Goal: Task Accomplishment & Management: Complete application form

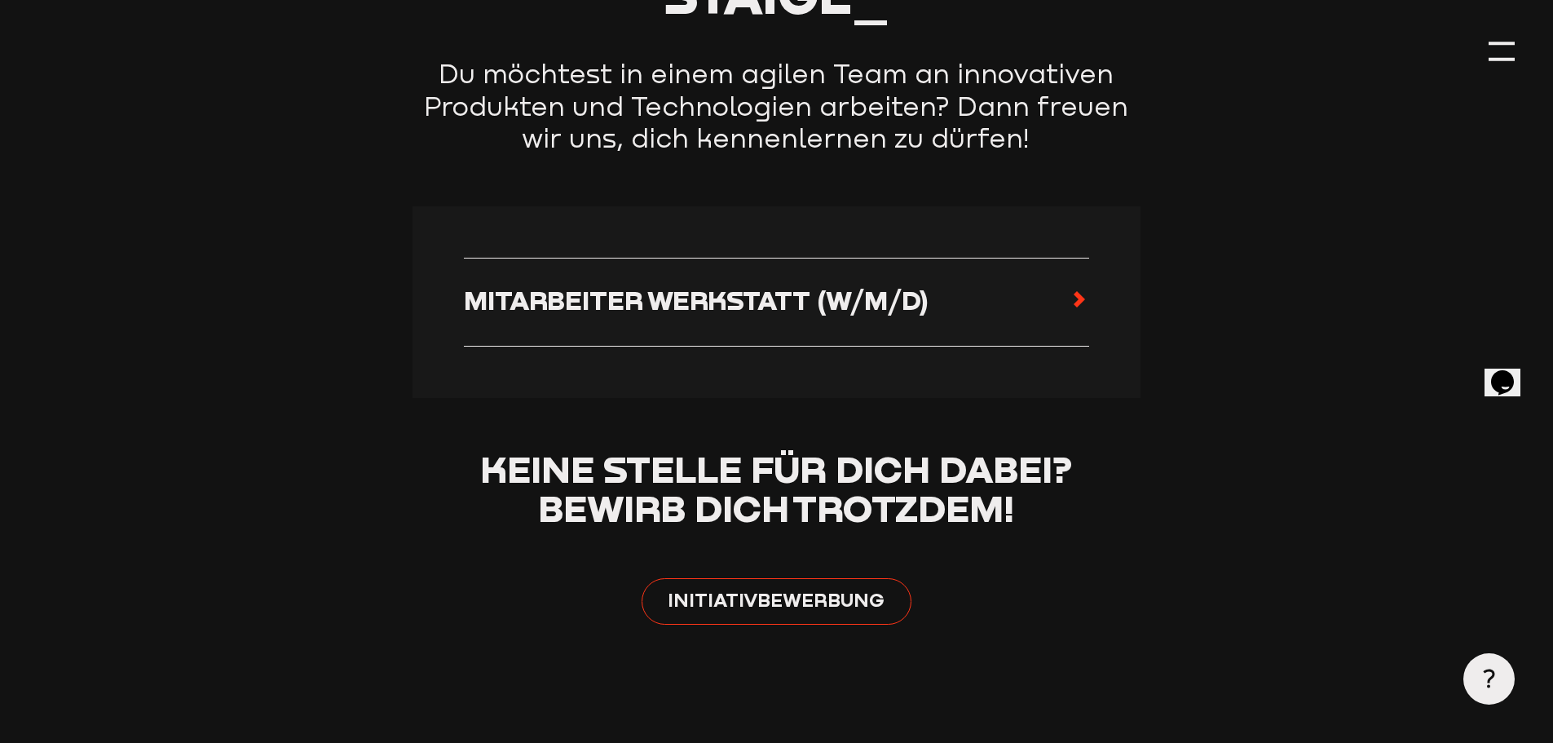
scroll to position [815, 0]
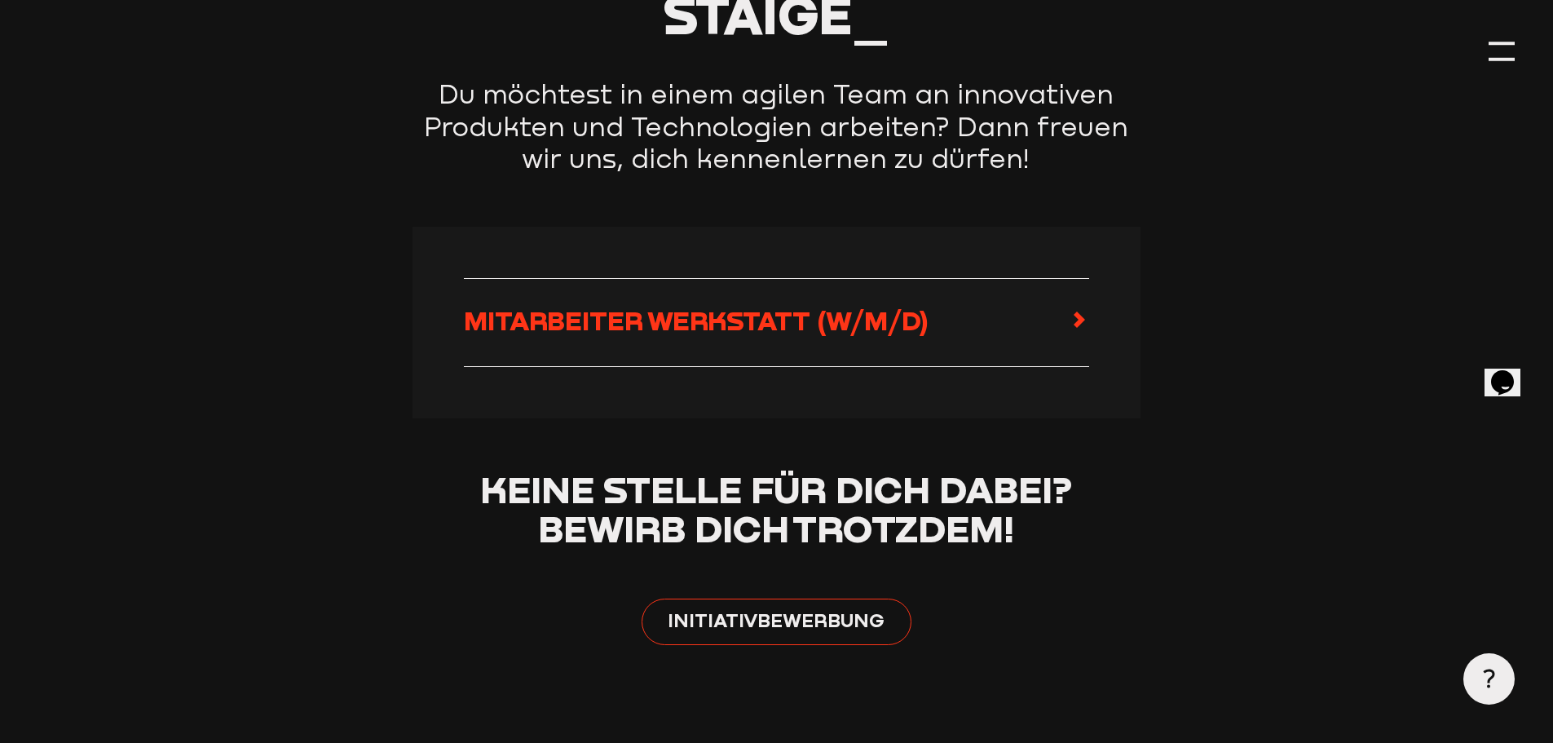
click at [699, 332] on span "Mitarbeiter Werkstatt (w/m/d)" at bounding box center [696, 320] width 465 height 32
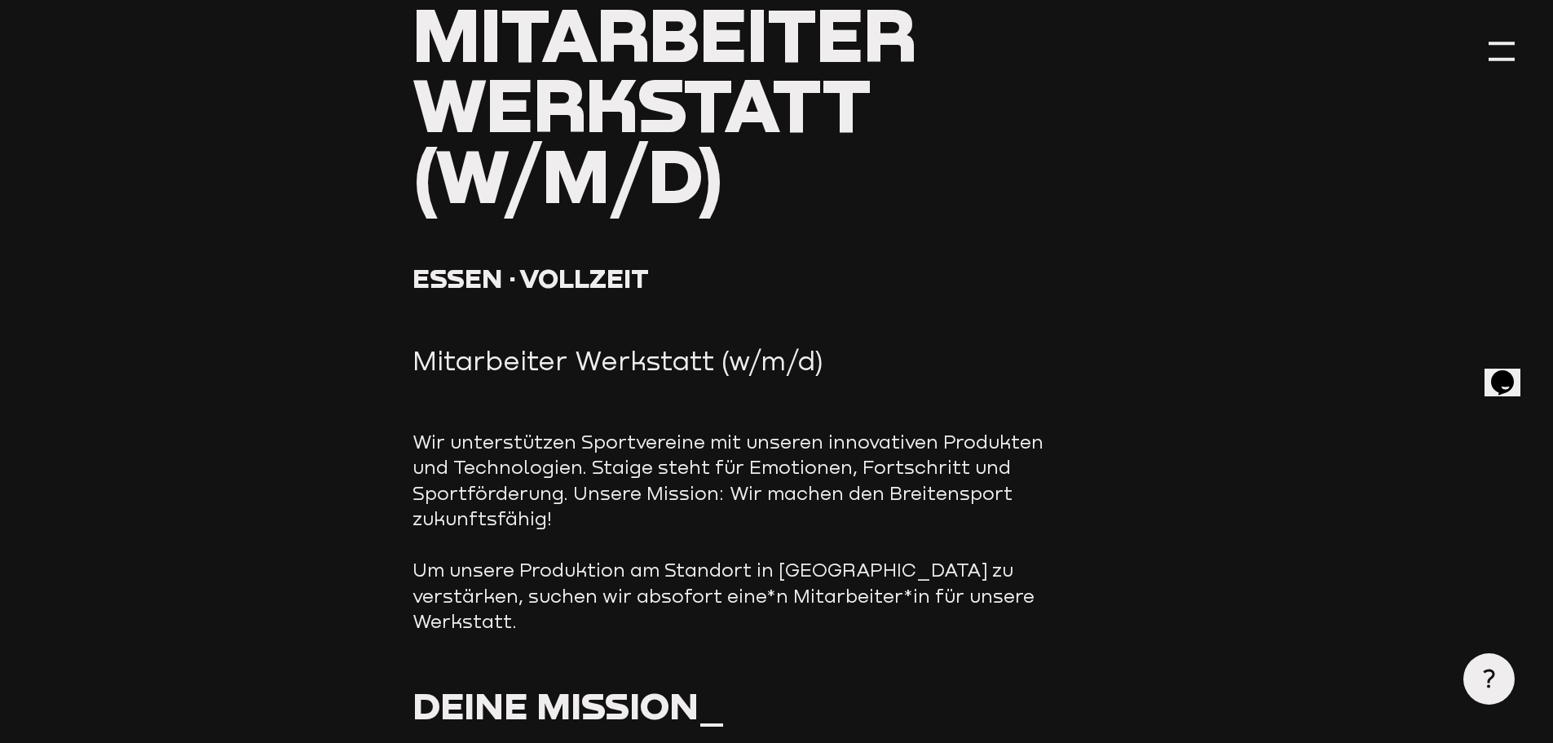
scroll to position [245, 0]
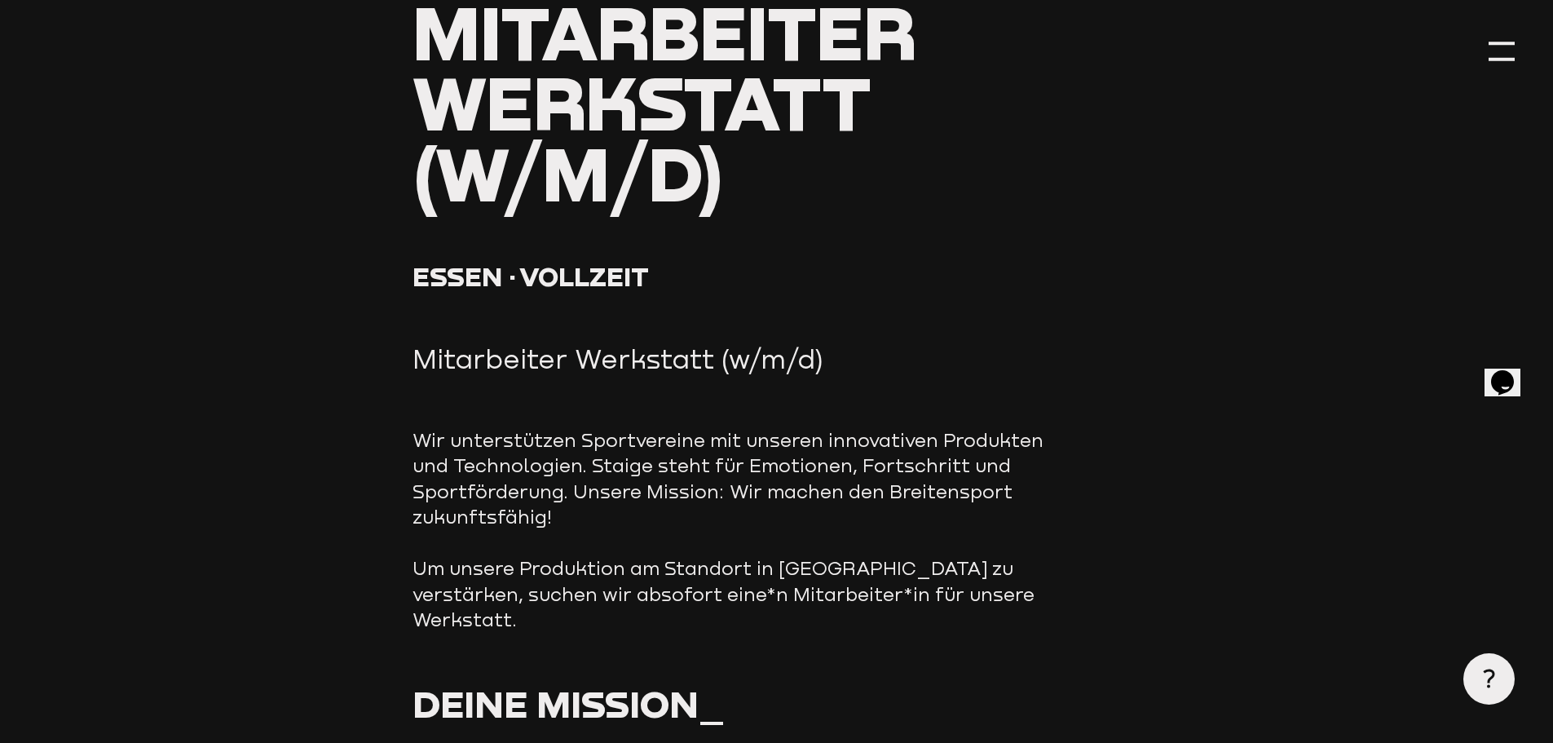
click at [519, 440] on span "Wir unterstützen Sportvereine mit unseren innovativen Produkten und Technologie…" at bounding box center [728, 478] width 631 height 99
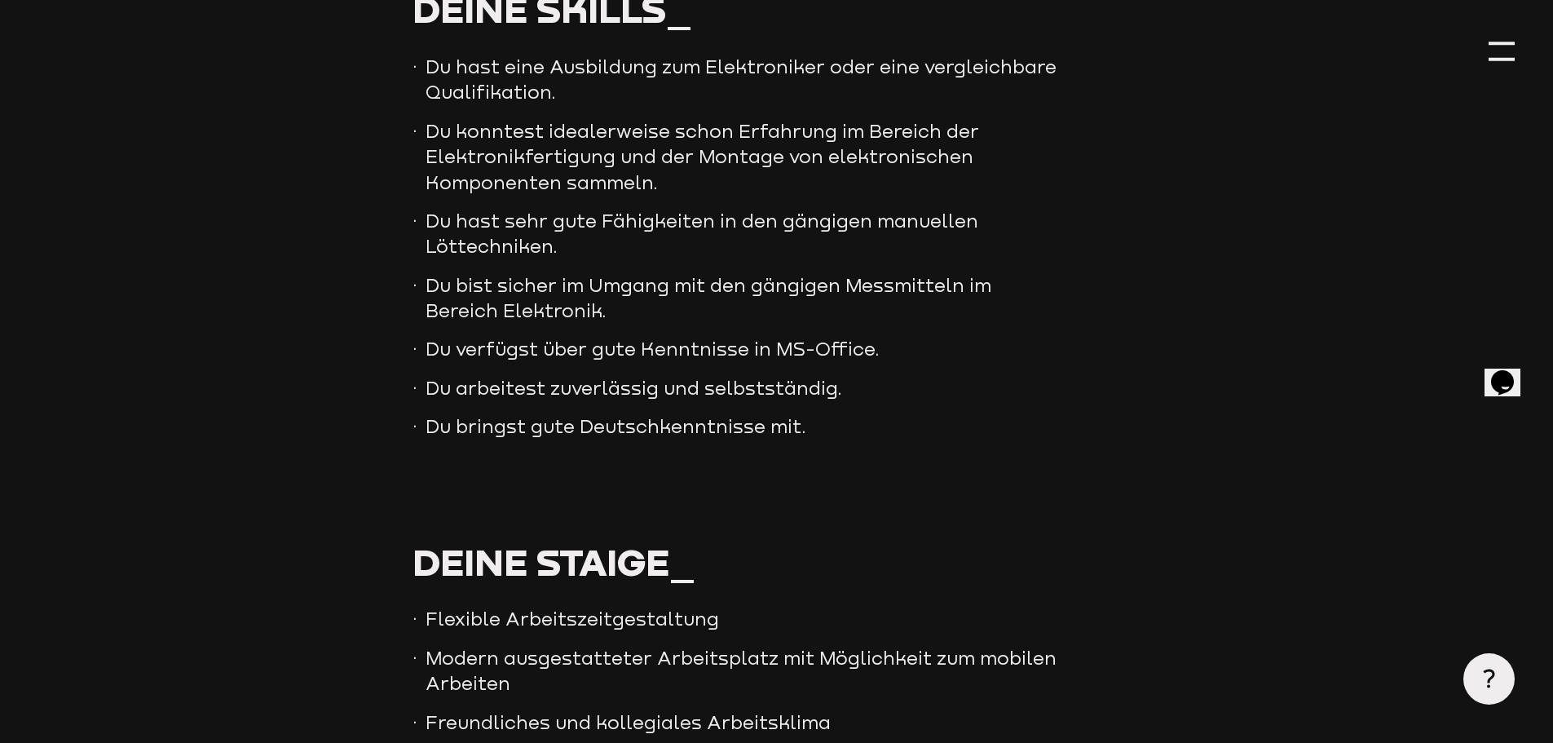
scroll to position [1549, 0]
